Goal: Complete application form

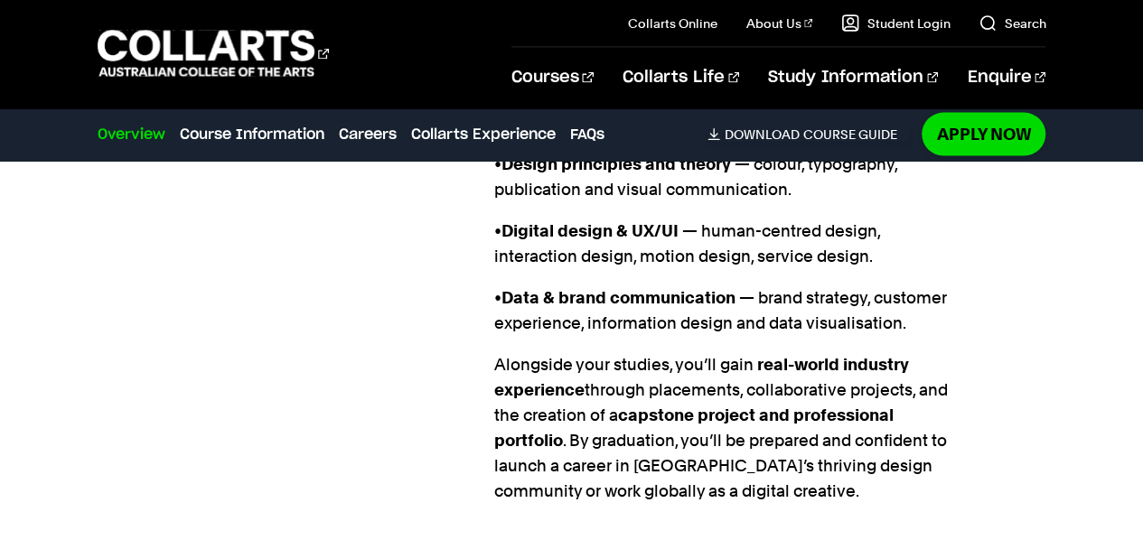
scroll to position [1793, 0]
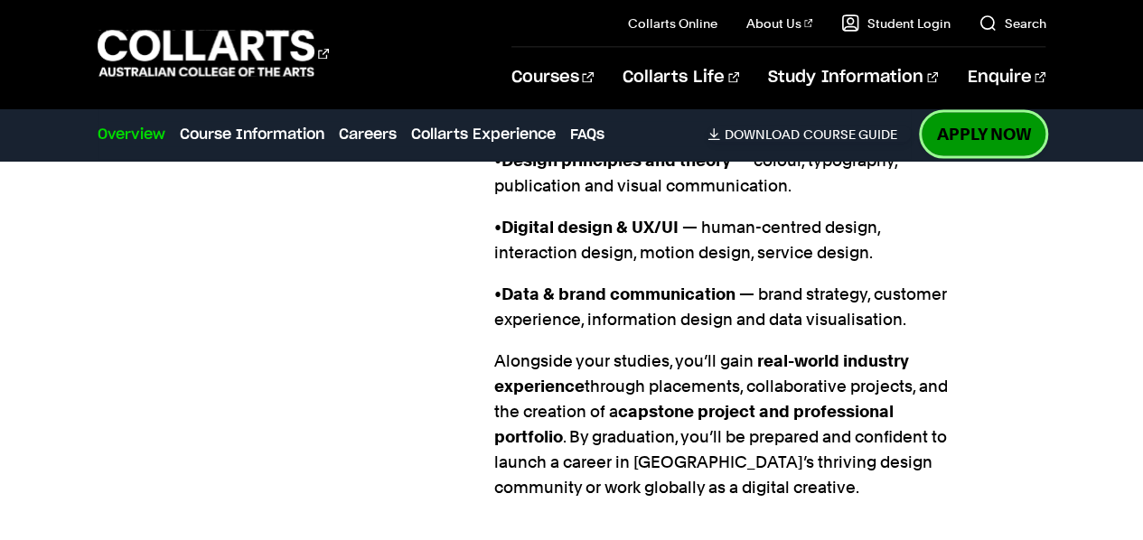
click at [1013, 133] on link "Apply Now" at bounding box center [984, 134] width 124 height 42
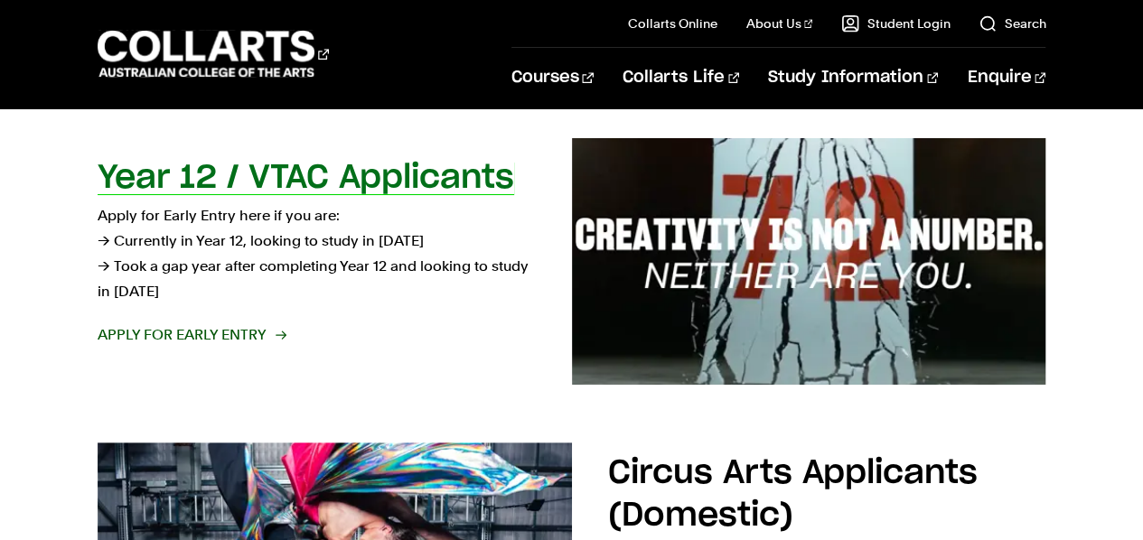
scroll to position [622, 0]
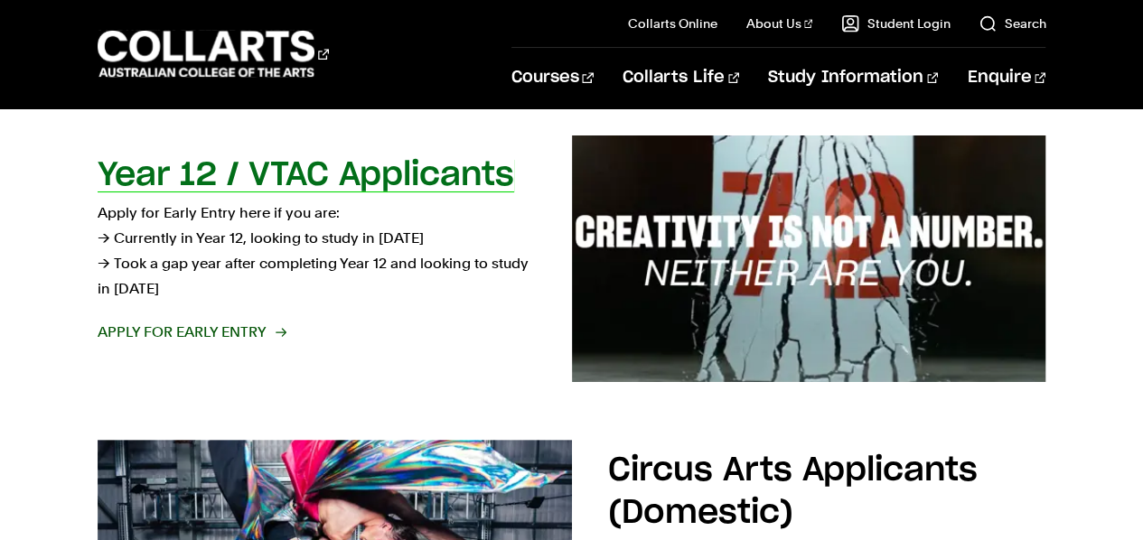
click at [201, 330] on span "Apply for Early Entry" at bounding box center [191, 332] width 187 height 25
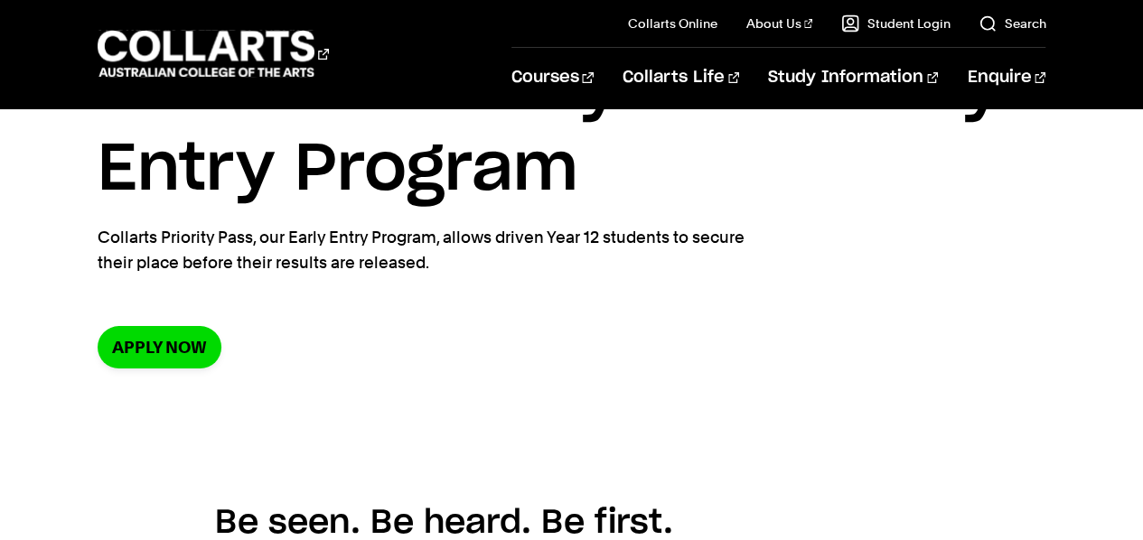
scroll to position [127, 0]
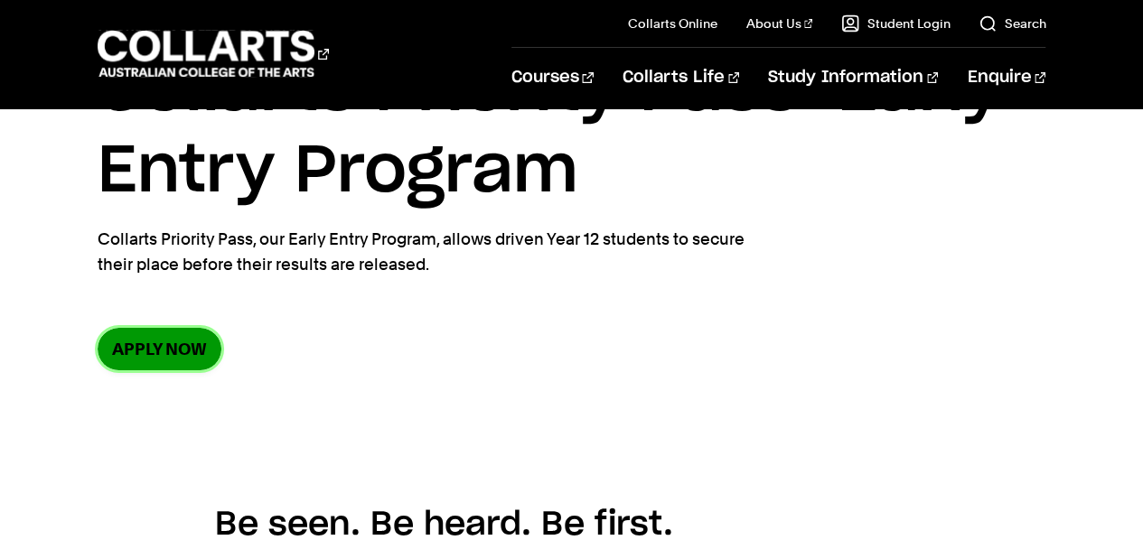
click at [170, 350] on link "Apply now" at bounding box center [160, 349] width 124 height 42
